Goal: Communication & Community: Answer question/provide support

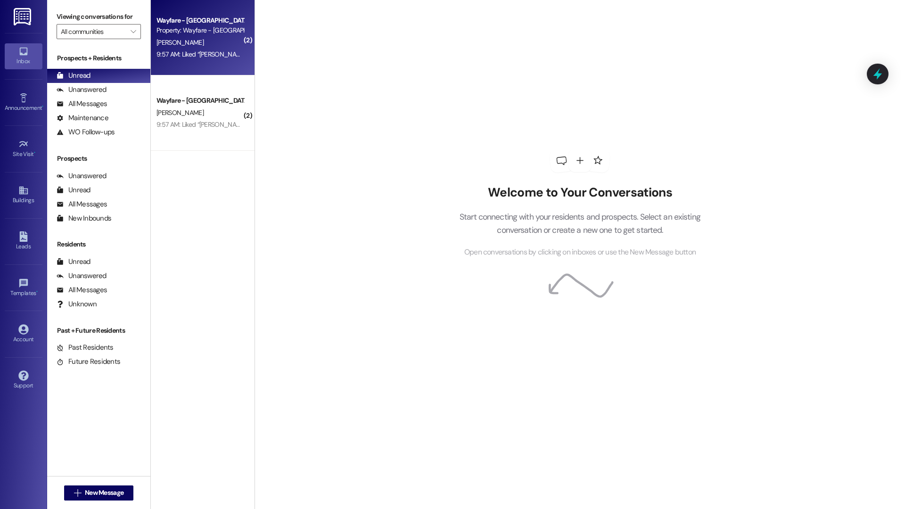
click at [219, 49] on div "9:57 AM: Liked “Jordan Arnold (Wayfare - Cibolo Hills): Hi there! Maintenance i…" at bounding box center [199, 55] width 89 height 12
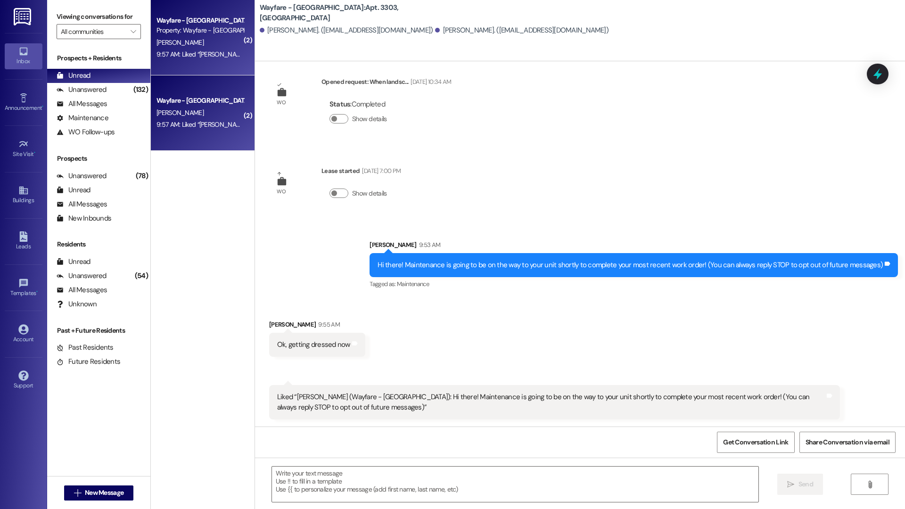
scroll to position [13, 0]
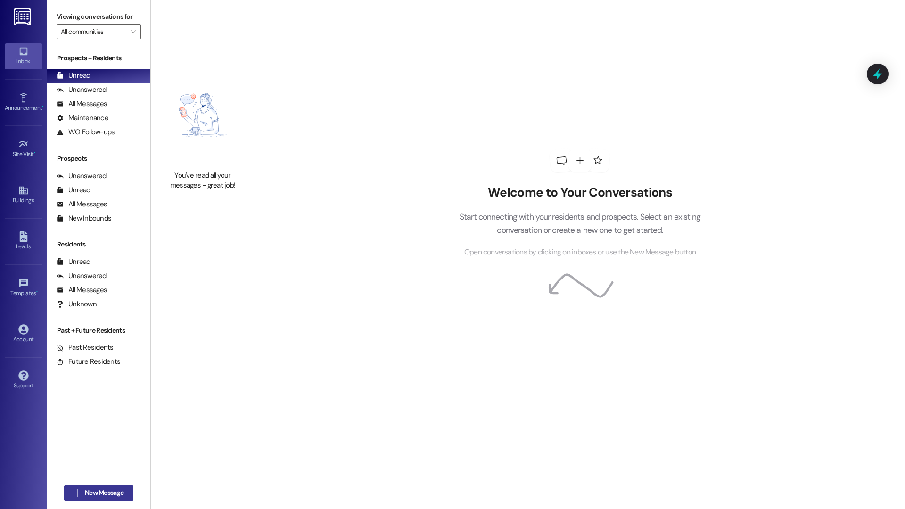
click at [85, 488] on span "New Message" at bounding box center [104, 493] width 39 height 10
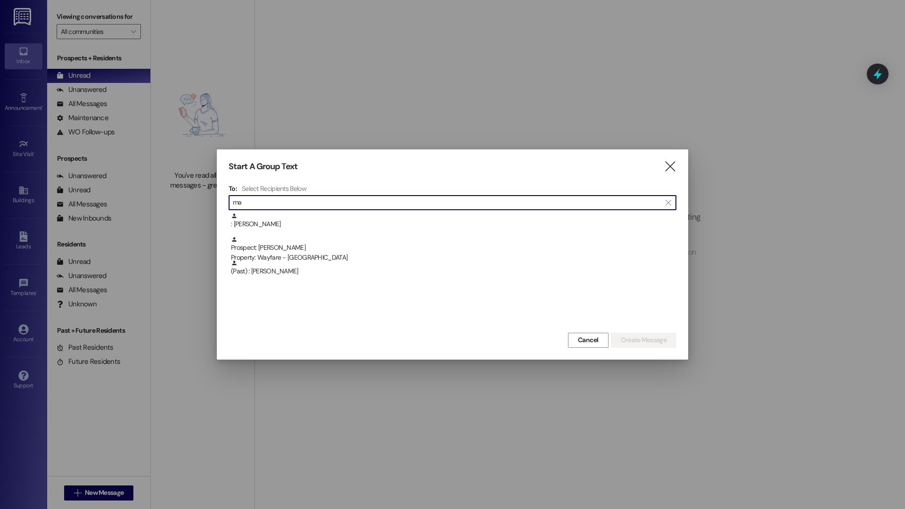
type input "m"
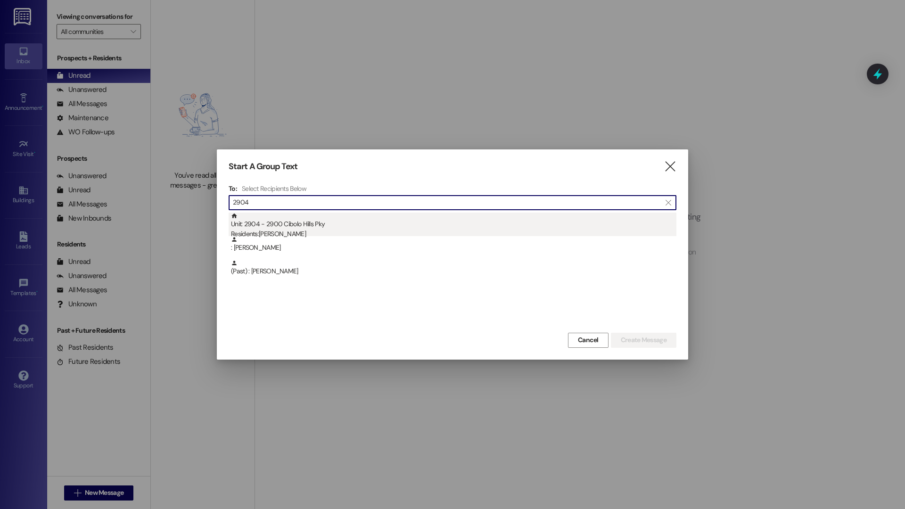
type input "2904"
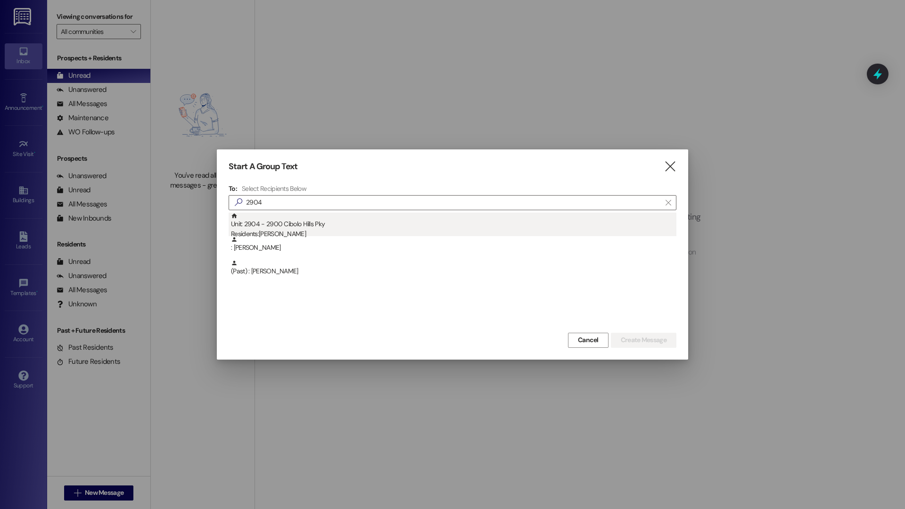
click at [277, 217] on div "Unit: 2904 - 2900 Cibolo Hills Pky Residents: Myra Tillmon" at bounding box center [453, 226] width 445 height 27
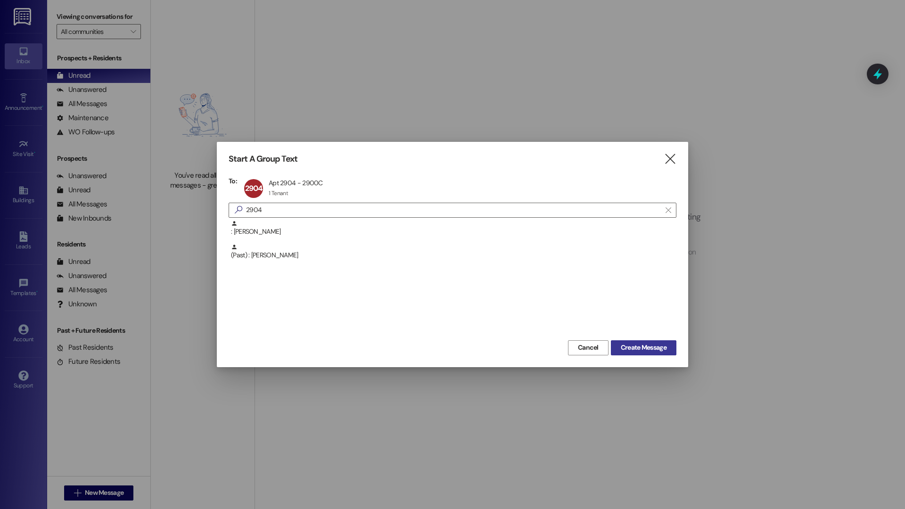
click at [664, 348] on span "Create Message" at bounding box center [644, 348] width 46 height 10
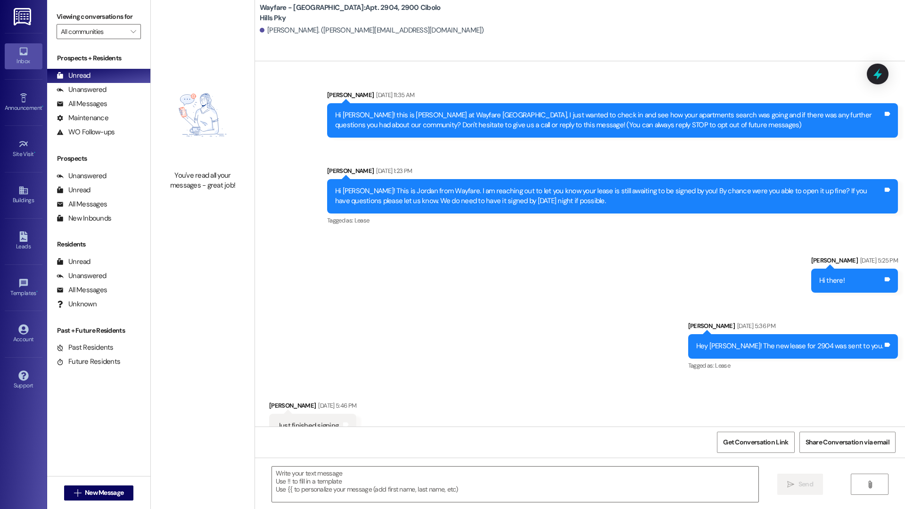
scroll to position [3726, 0]
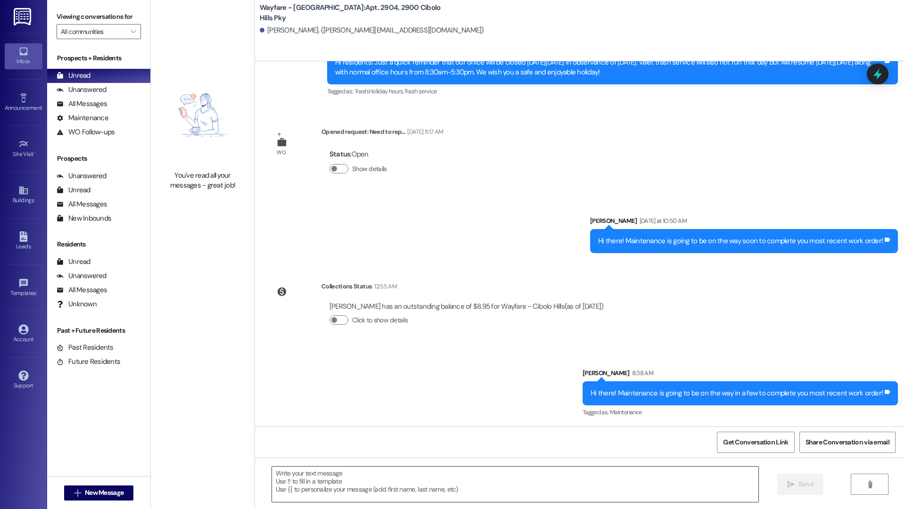
click at [573, 482] on textarea at bounding box center [515, 483] width 486 height 35
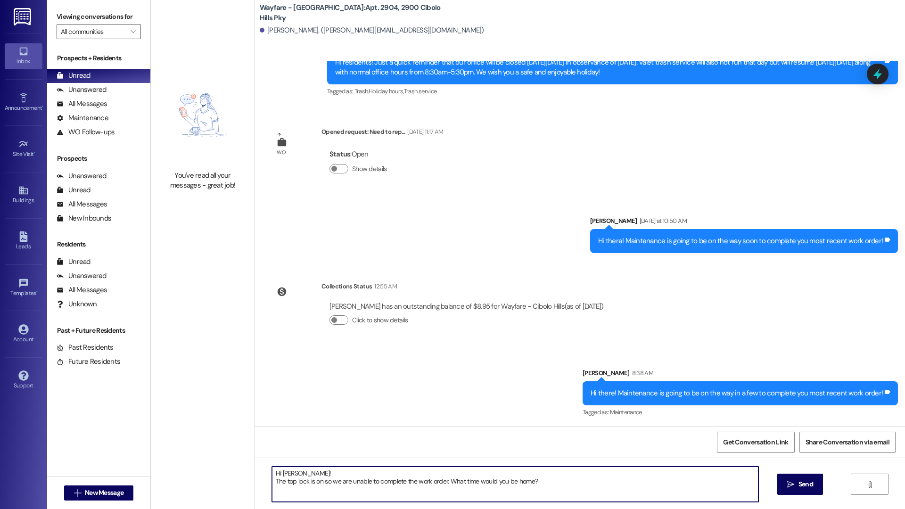
type textarea "Hi Myra! The top lock is on so we are unable to complete the work order. What t…"
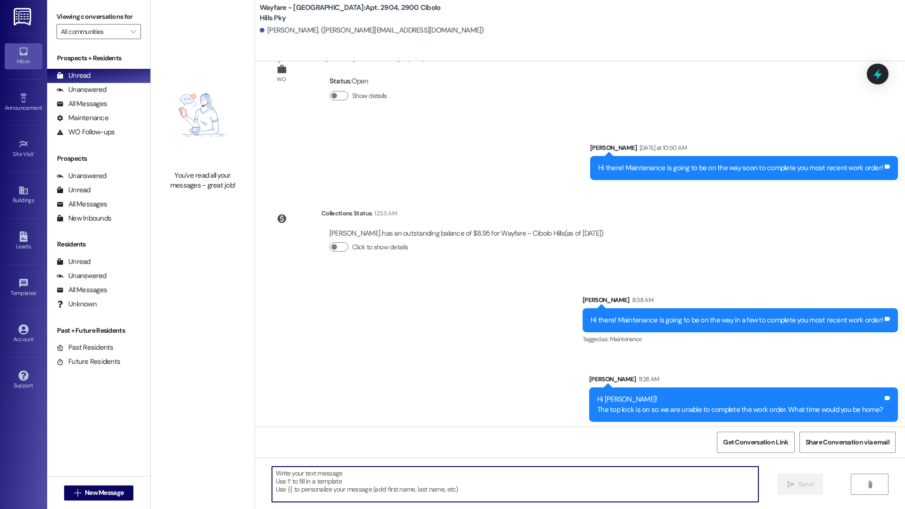
scroll to position [3802, 0]
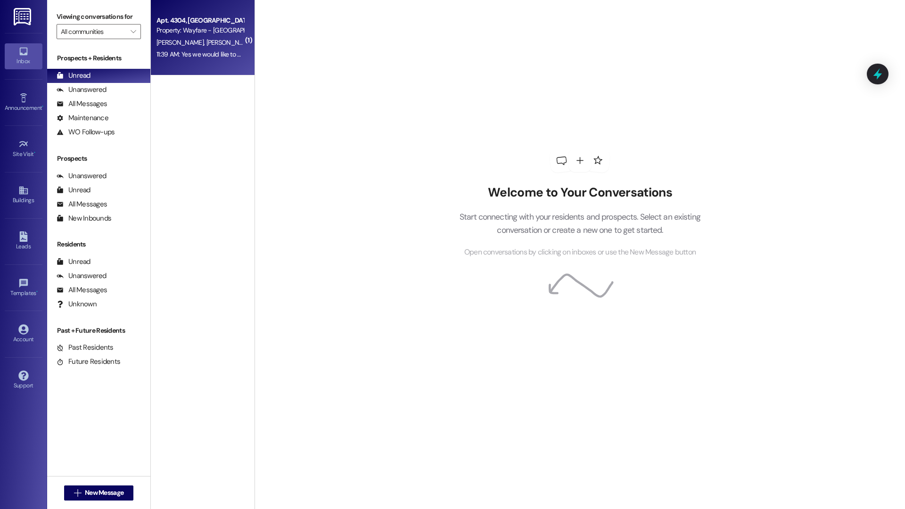
click at [206, 39] on span "[PERSON_NAME]" at bounding box center [231, 42] width 50 height 8
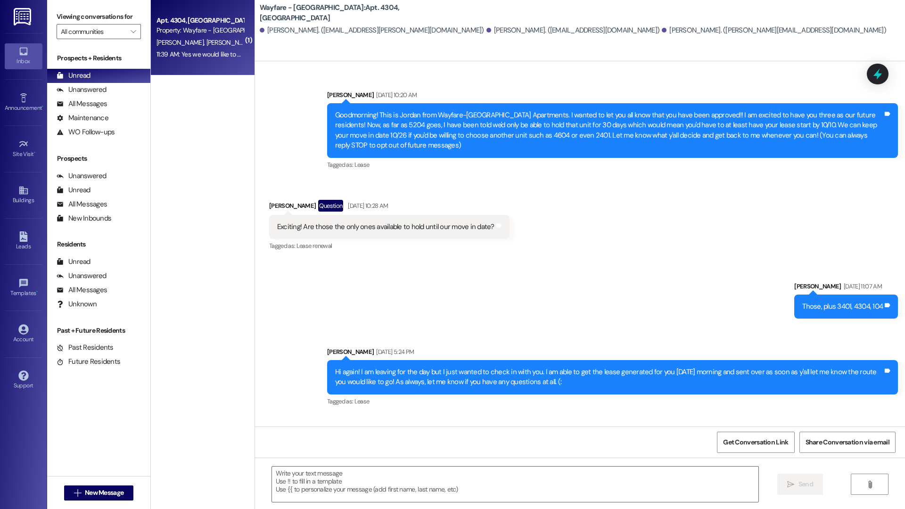
scroll to position [13980, 0]
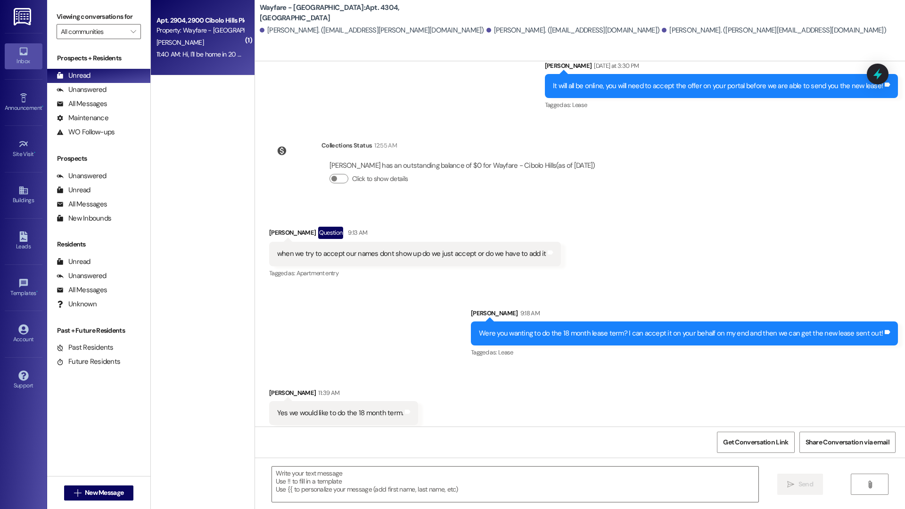
click at [180, 21] on div "Apt. 2904, 2900 Cibolo Hills Pky" at bounding box center [199, 21] width 87 height 10
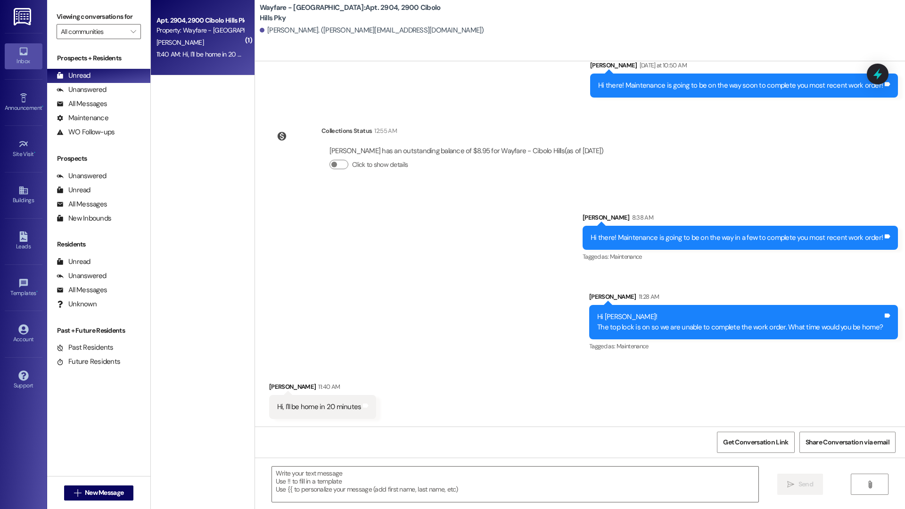
scroll to position [3881, 0]
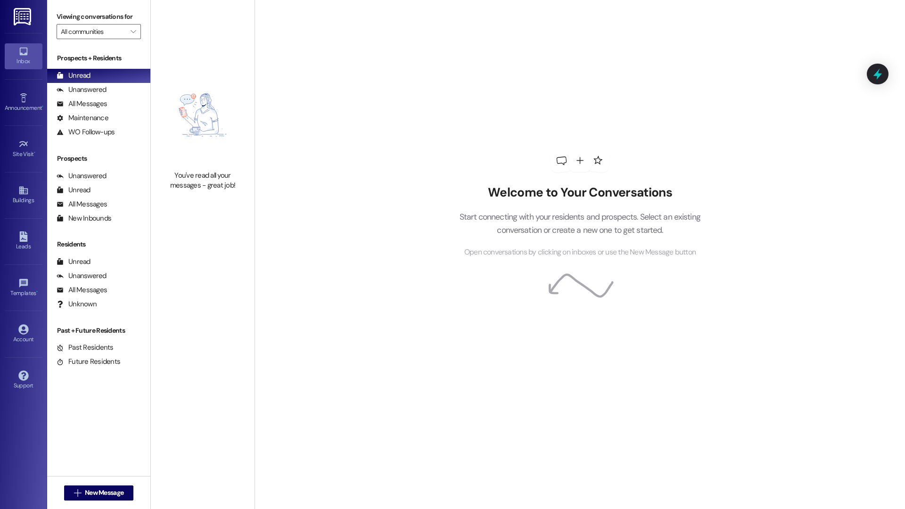
drag, startPoint x: 864, startPoint y: 508, endPoint x: 761, endPoint y: 482, distance: 106.6
click at [741, 508] on div "Welcome to Your Conversations Start connecting with your residents and prospect…" at bounding box center [579, 254] width 650 height 509
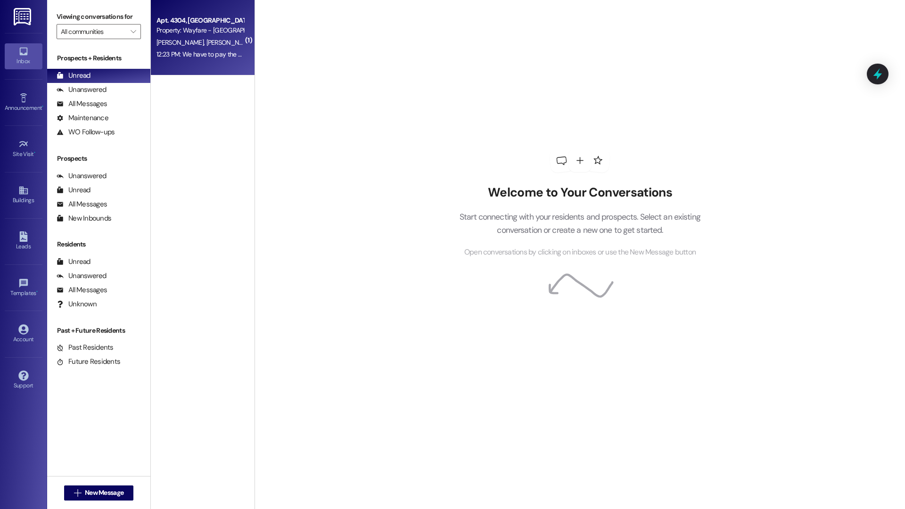
click at [196, 61] on div "Apt. 4304, 4300 Cibolo Hills Pky Property: Wayfare - Cibolo Hills B. Gonzales J…" at bounding box center [203, 37] width 104 height 75
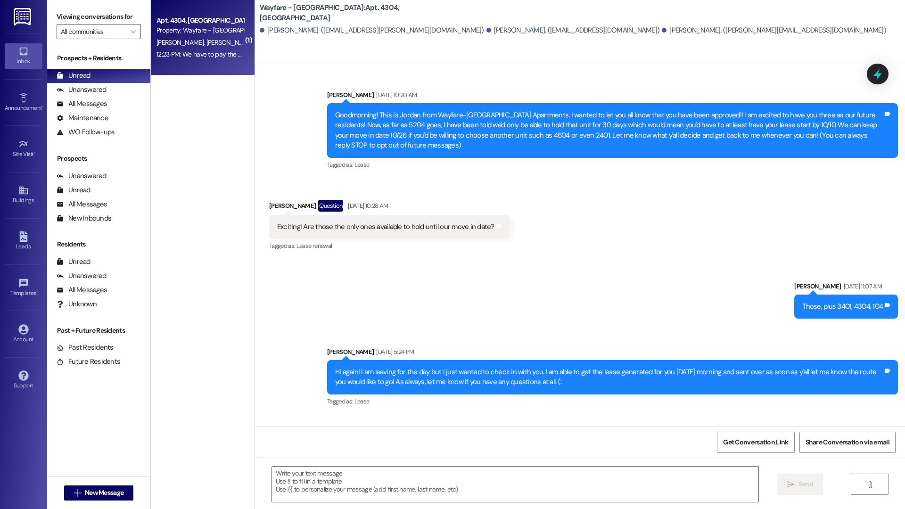
scroll to position [14070, 0]
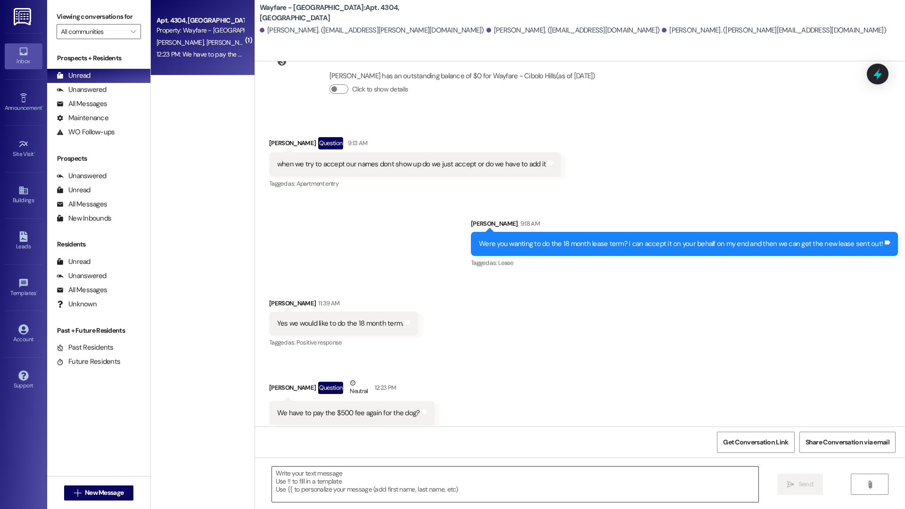
click at [409, 486] on textarea at bounding box center [515, 483] width 486 height 35
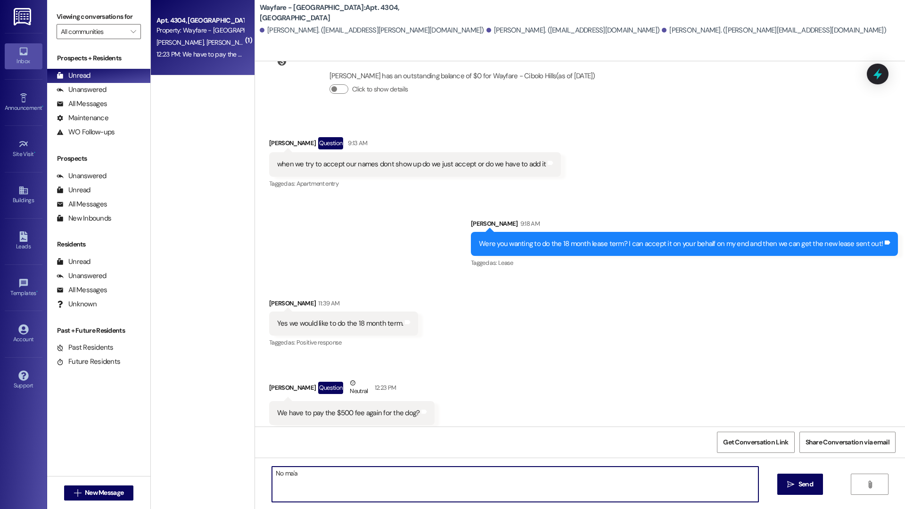
type textarea "No ma'am"
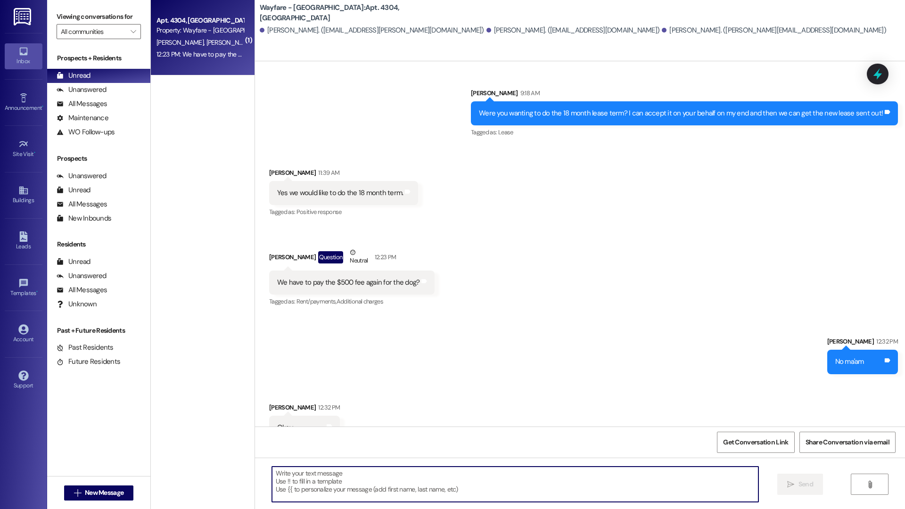
scroll to position [14201, 0]
click at [117, 486] on button " New Message" at bounding box center [99, 492] width 70 height 15
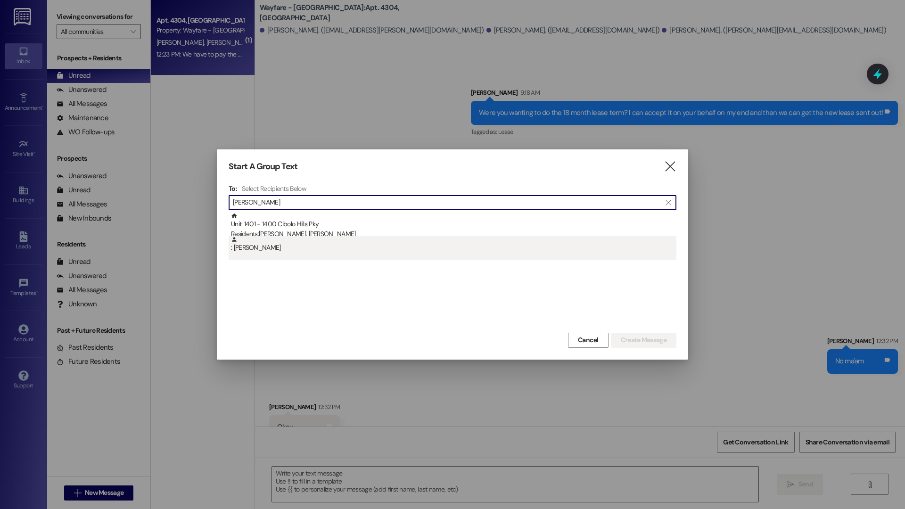
type input "kyle mi"
click at [303, 259] on div ": Kyle Nesiba-Miller" at bounding box center [453, 248] width 448 height 24
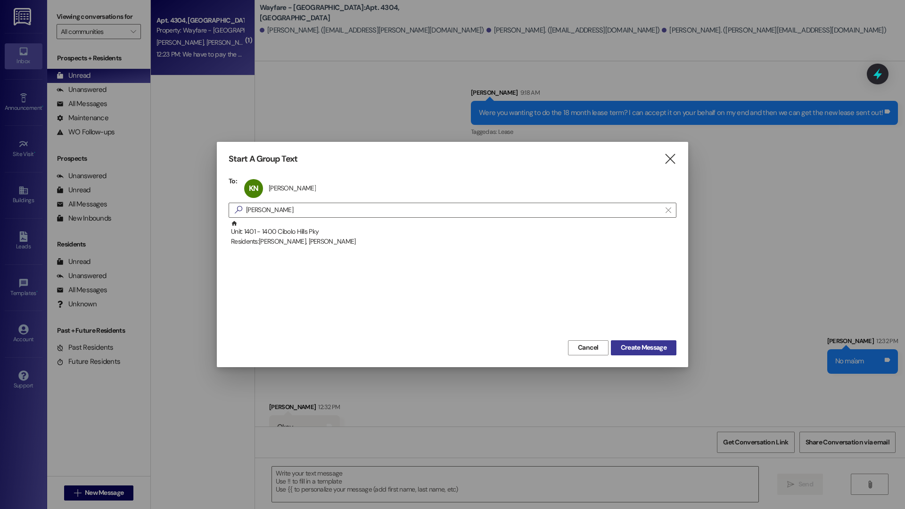
click at [644, 345] on span "Create Message" at bounding box center [644, 348] width 46 height 10
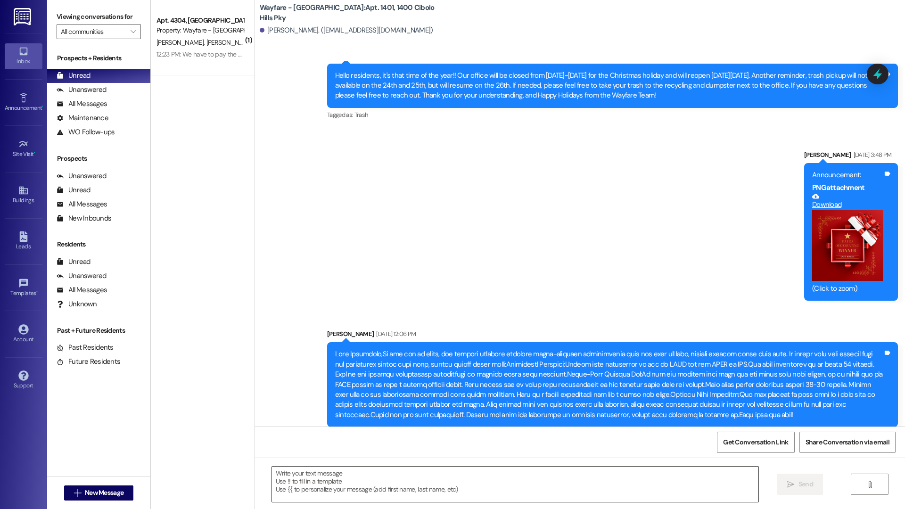
click at [442, 479] on textarea at bounding box center [515, 483] width 486 height 35
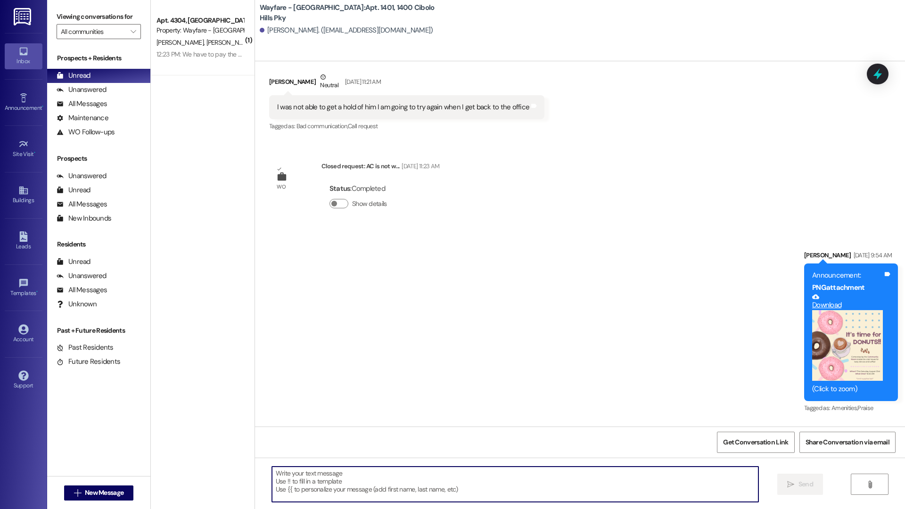
scroll to position [6827, 0]
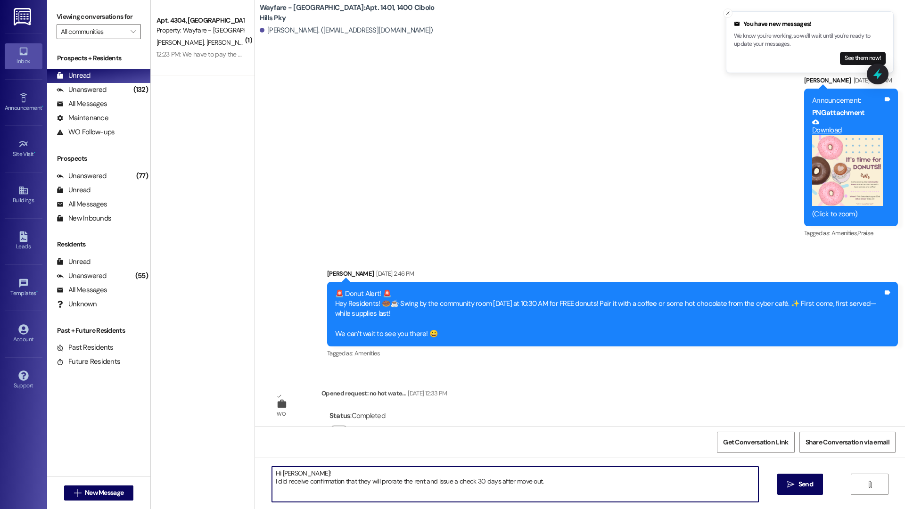
click at [472, 483] on textarea "Hi Kyle! I did receive confirmation that they will prorate the rent and issue a…" at bounding box center [515, 483] width 486 height 35
click at [470, 483] on textarea "Hi Kyle! I did receive confirmation that they will prorate the rent and issue a…" at bounding box center [515, 483] width 486 height 35
type textarea "Hi Kyle! I did receive confirmation that they will prorate the rent and issue a…"
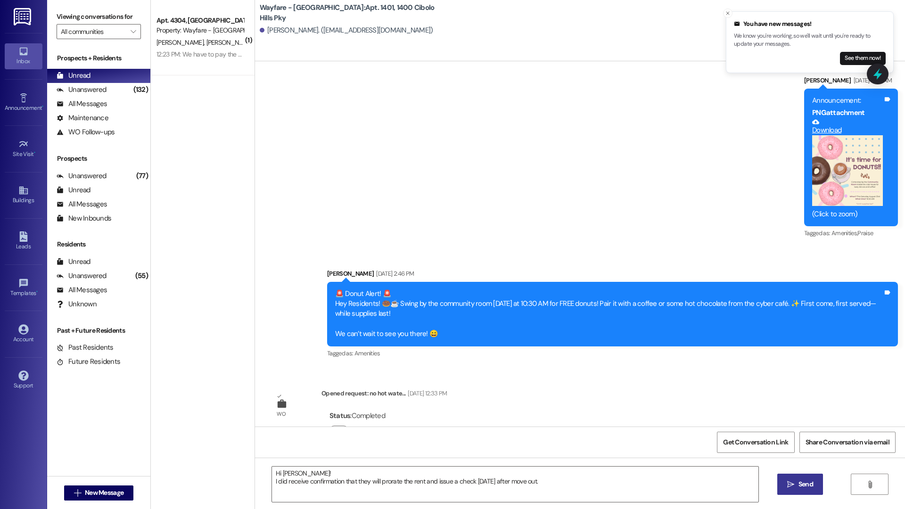
click at [803, 492] on button " Send" at bounding box center [800, 484] width 46 height 21
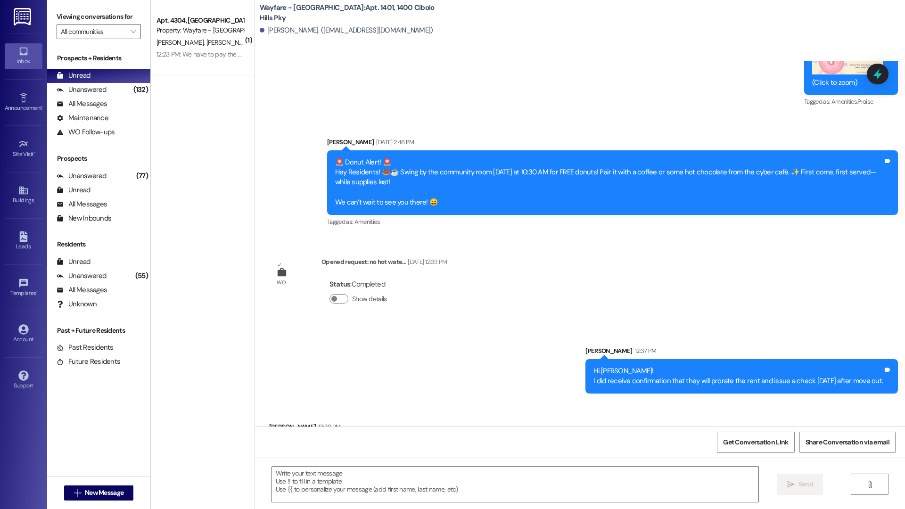
scroll to position [6968, 0]
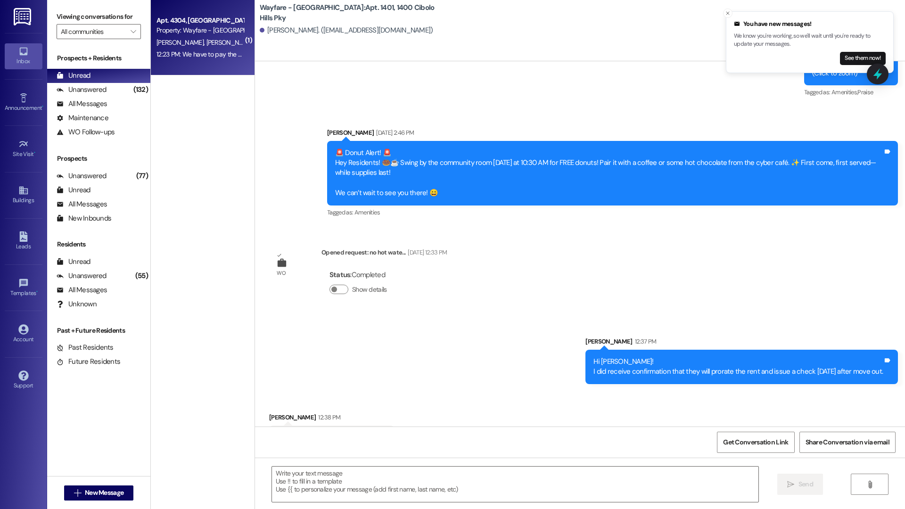
click at [256, 45] on span "K. Wills" at bounding box center [279, 42] width 47 height 8
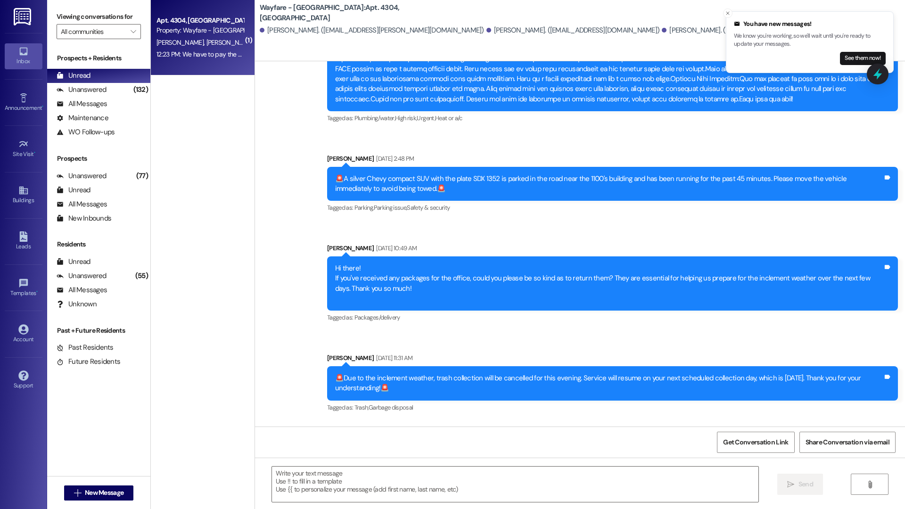
scroll to position [14347, 0]
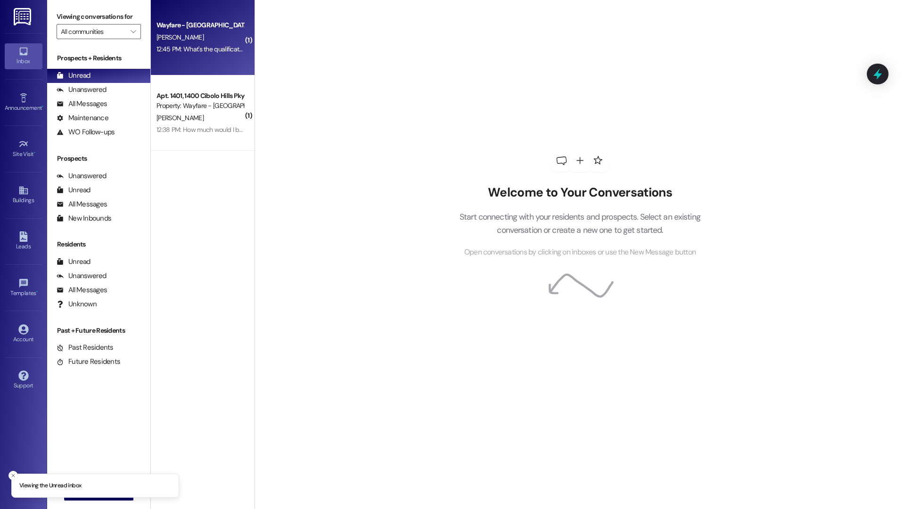
click at [212, 43] on div "12:45 PM: What's the qualifications 12:45 PM: What's the qualifications" at bounding box center [199, 49] width 89 height 12
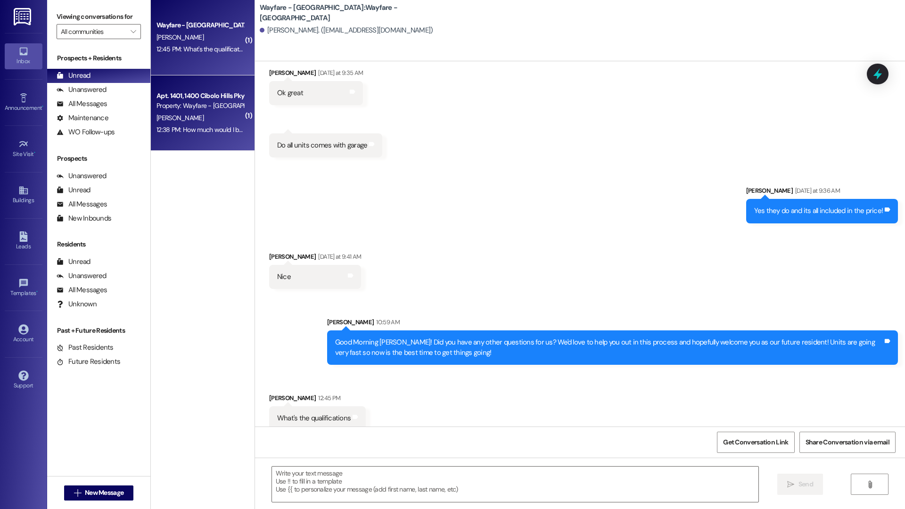
scroll to position [274, 0]
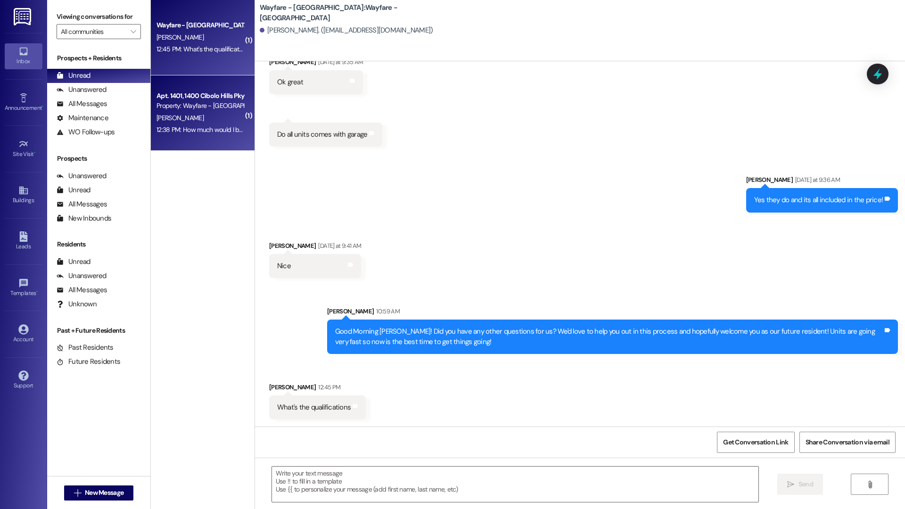
click at [225, 104] on div "Property: Wayfare - Cibolo Hills" at bounding box center [199, 106] width 87 height 10
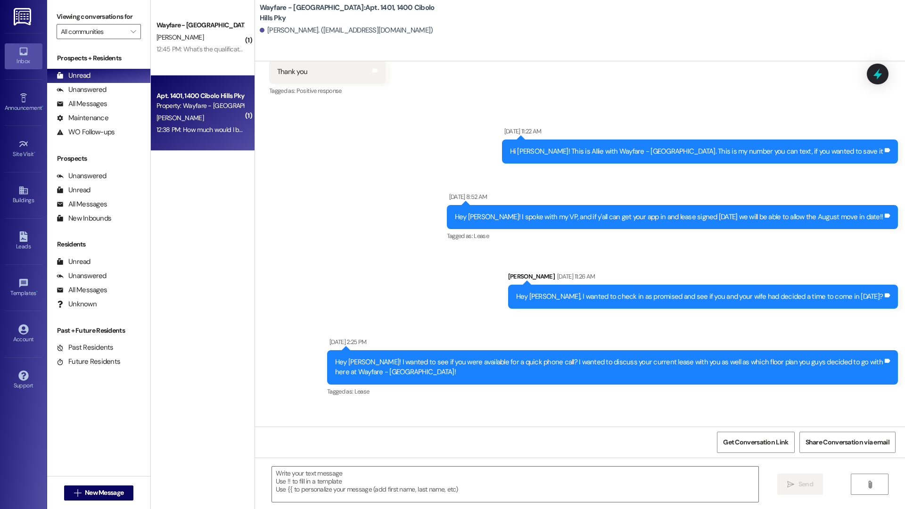
scroll to position [6998, 0]
